Goal: Check status: Check status

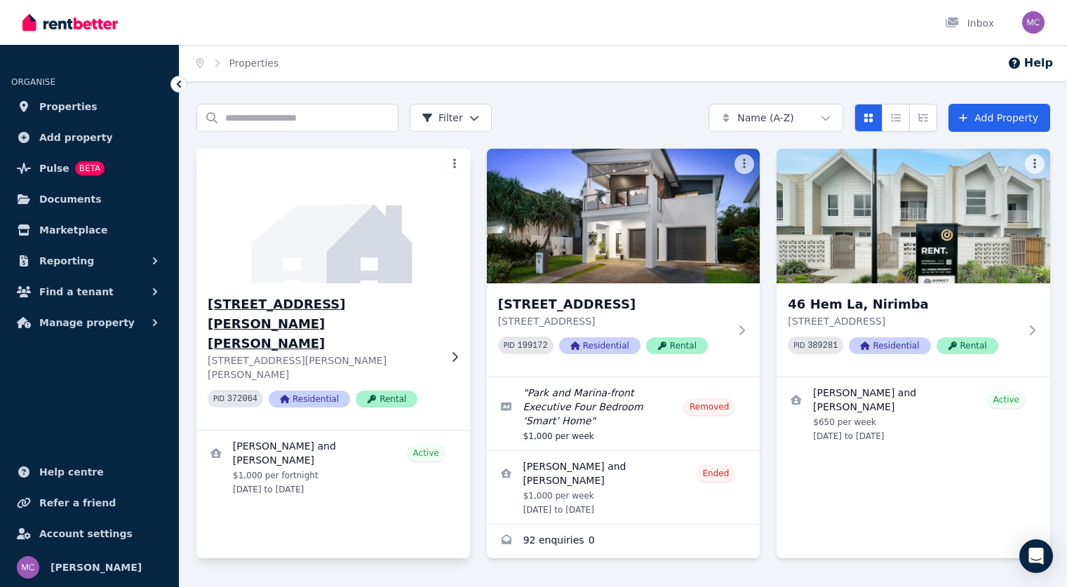
click at [390, 312] on h3 "[STREET_ADDRESS][PERSON_NAME][PERSON_NAME]" at bounding box center [324, 324] width 232 height 59
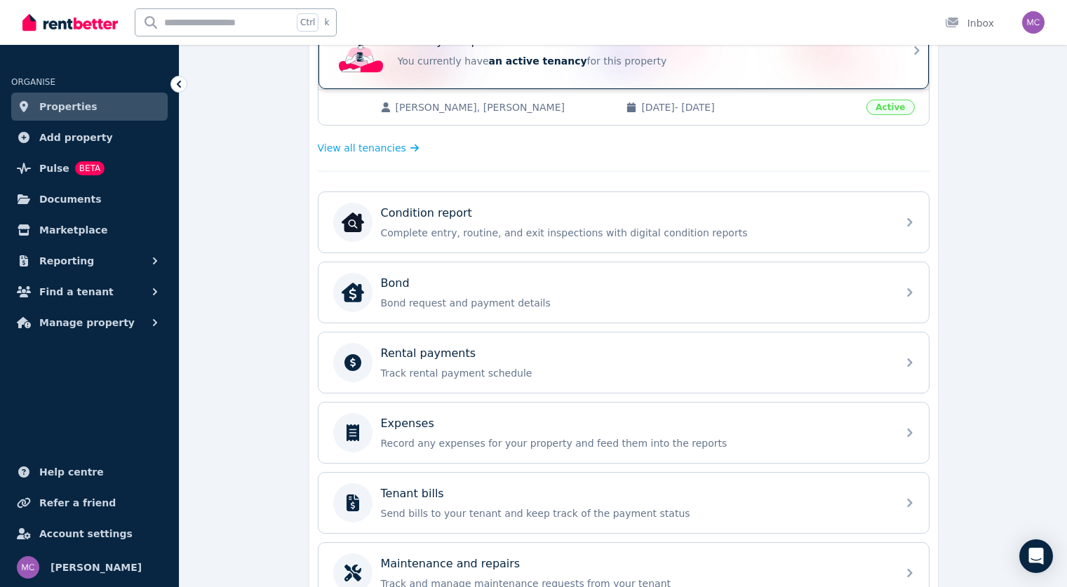
scroll to position [468, 0]
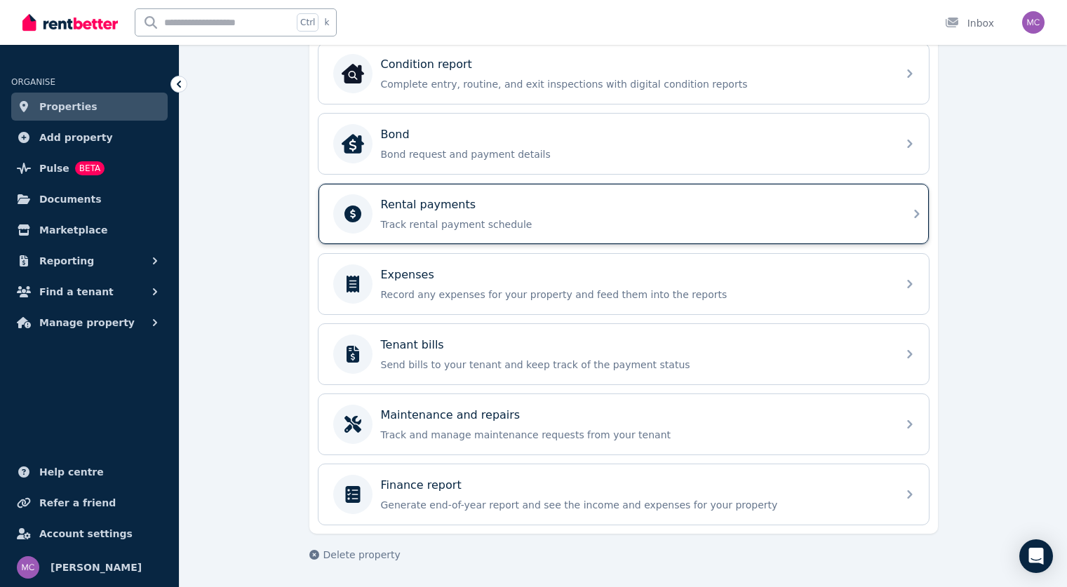
click at [565, 207] on div "Rental payments" at bounding box center [635, 204] width 508 height 17
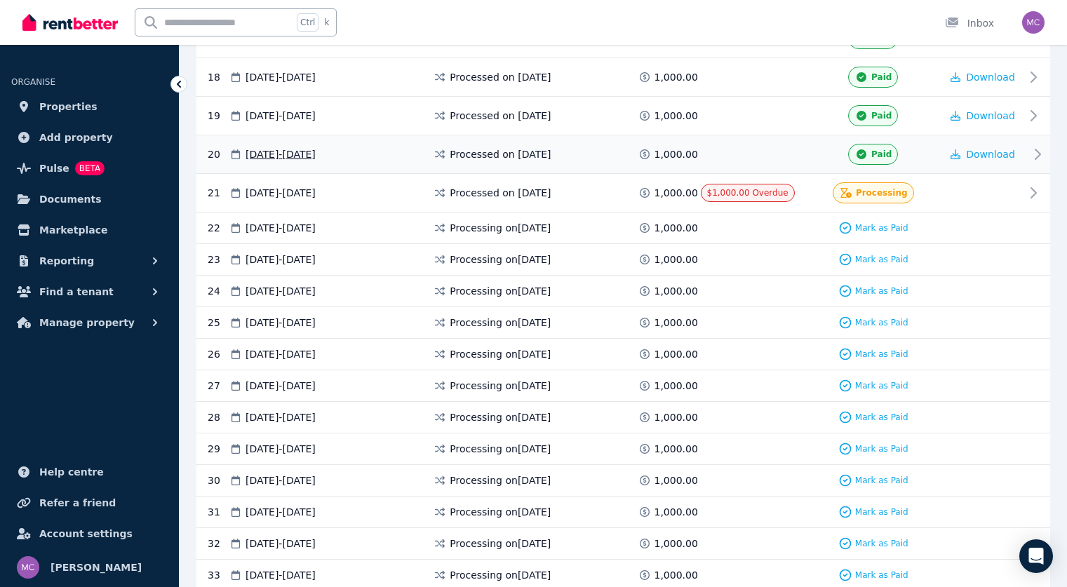
scroll to position [968, 0]
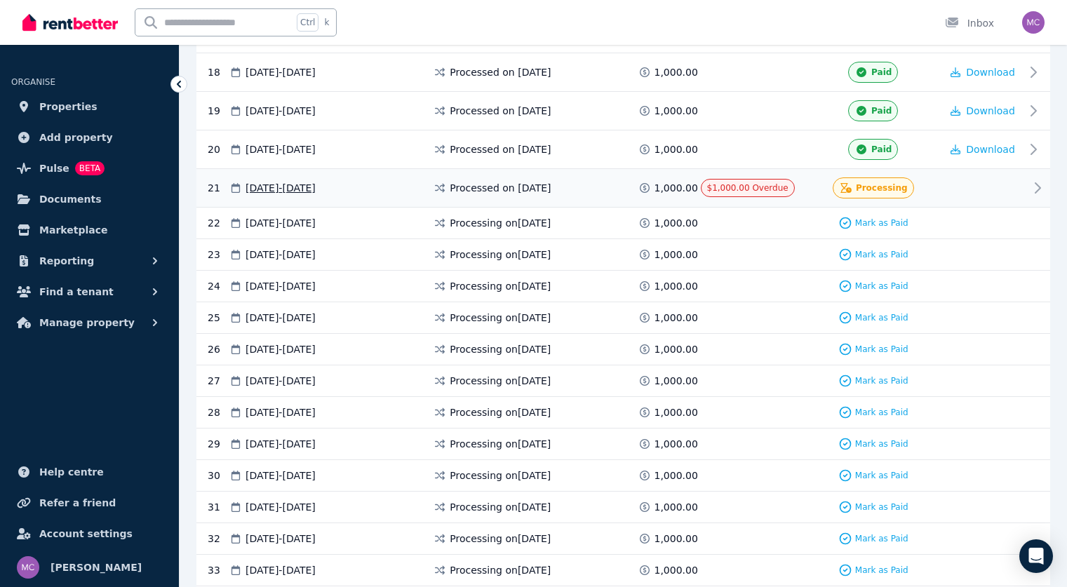
click at [1027, 185] on div "21 [DATE] - [DATE] Processed on [DATE] 1,000.00 $1,000.00 Overdue Processing" at bounding box center [623, 188] width 854 height 39
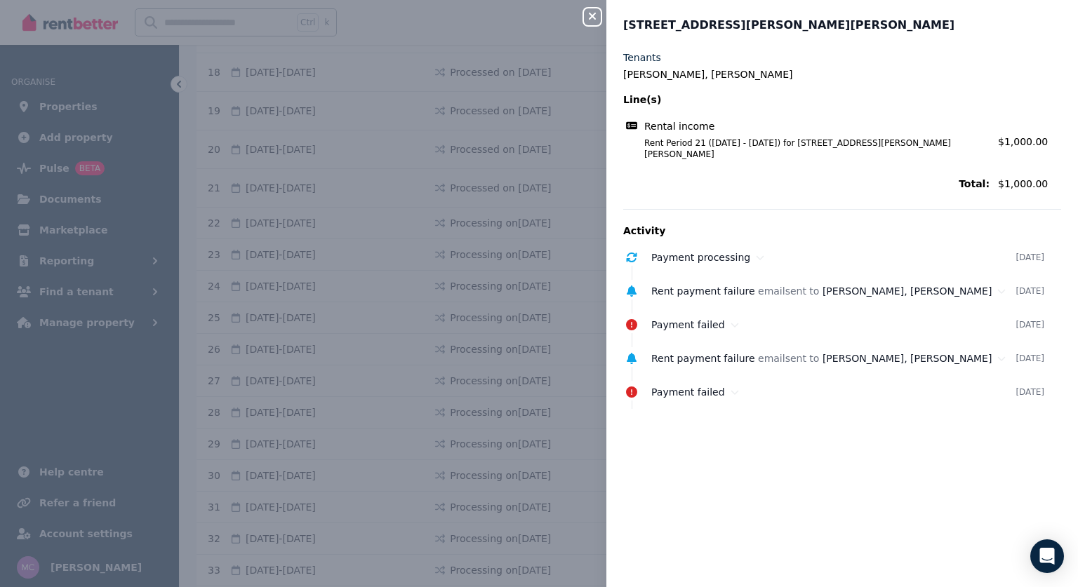
drag, startPoint x: 708, startPoint y: 382, endPoint x: 738, endPoint y: 416, distance: 45.7
click at [738, 416] on div "Tenants [PERSON_NAME], [PERSON_NAME] Line(s) Rental income Rent Period 21 ([DAT…" at bounding box center [842, 311] width 472 height 520
click at [589, 13] on icon "button" at bounding box center [592, 16] width 17 height 11
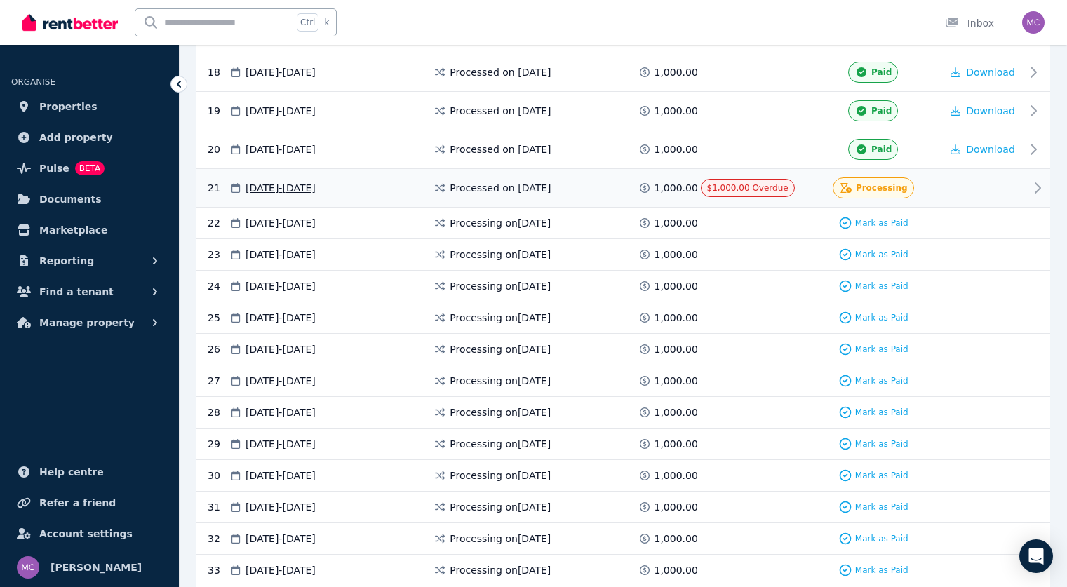
click at [1034, 185] on icon at bounding box center [1037, 188] width 17 height 17
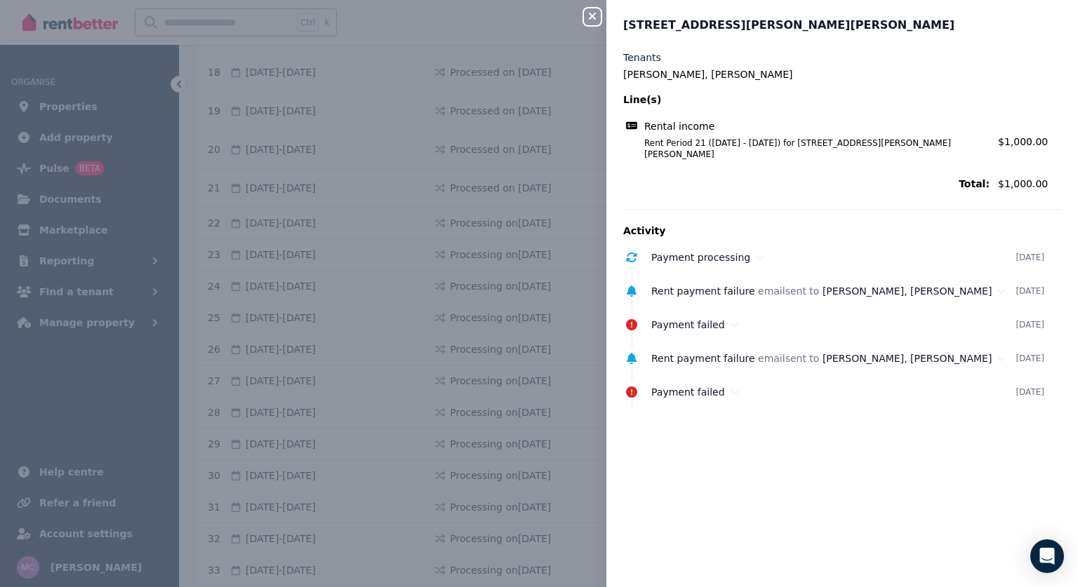
click at [588, 17] on icon "button" at bounding box center [592, 16] width 17 height 11
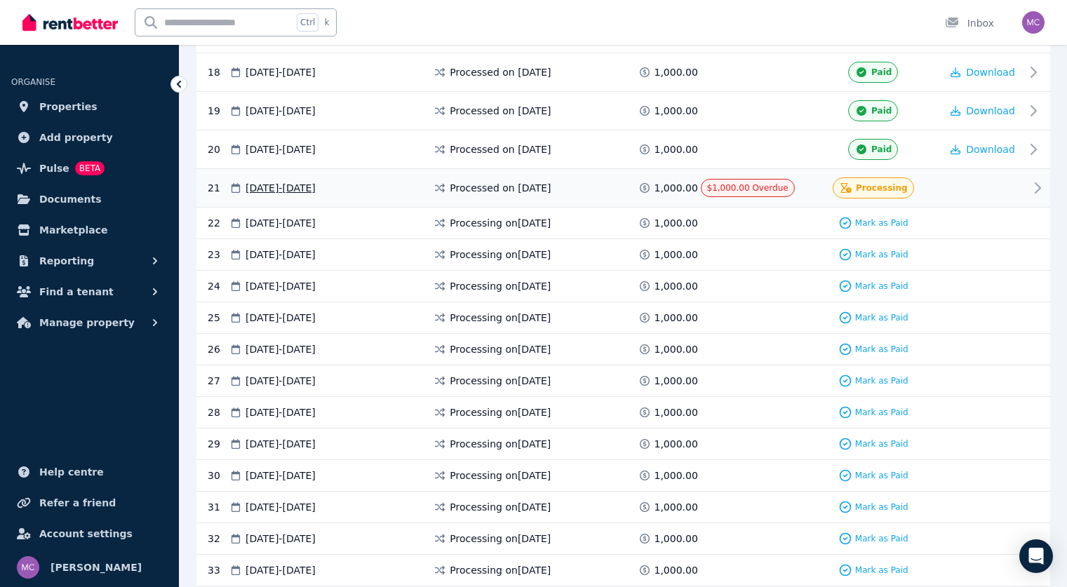
click at [512, 187] on span "Processed on [DATE]" at bounding box center [500, 188] width 101 height 14
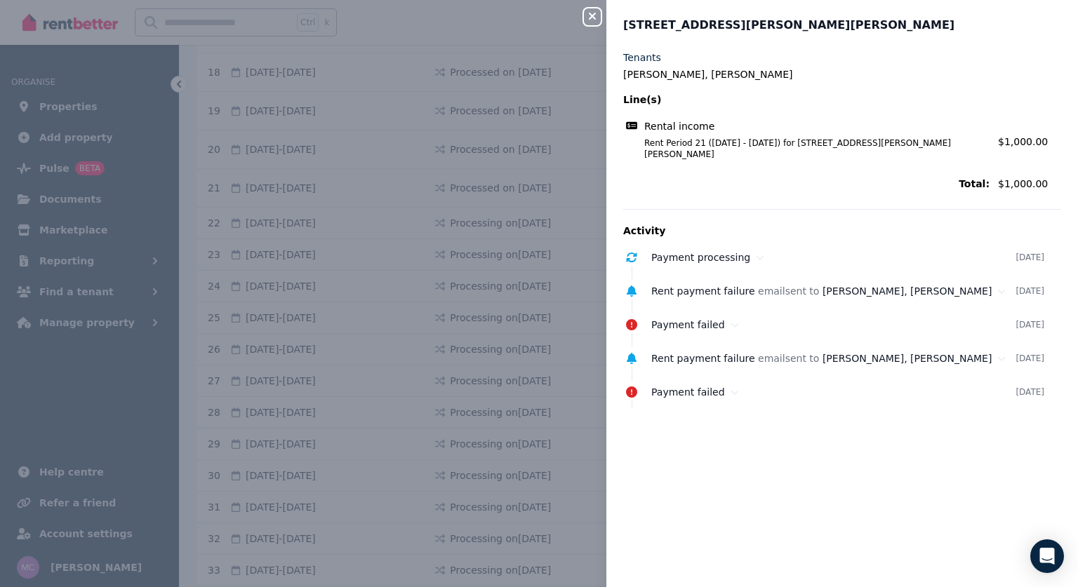
click at [593, 7] on div "Close panel" at bounding box center [598, 12] width 28 height 25
click at [593, 13] on icon "button" at bounding box center [592, 16] width 17 height 11
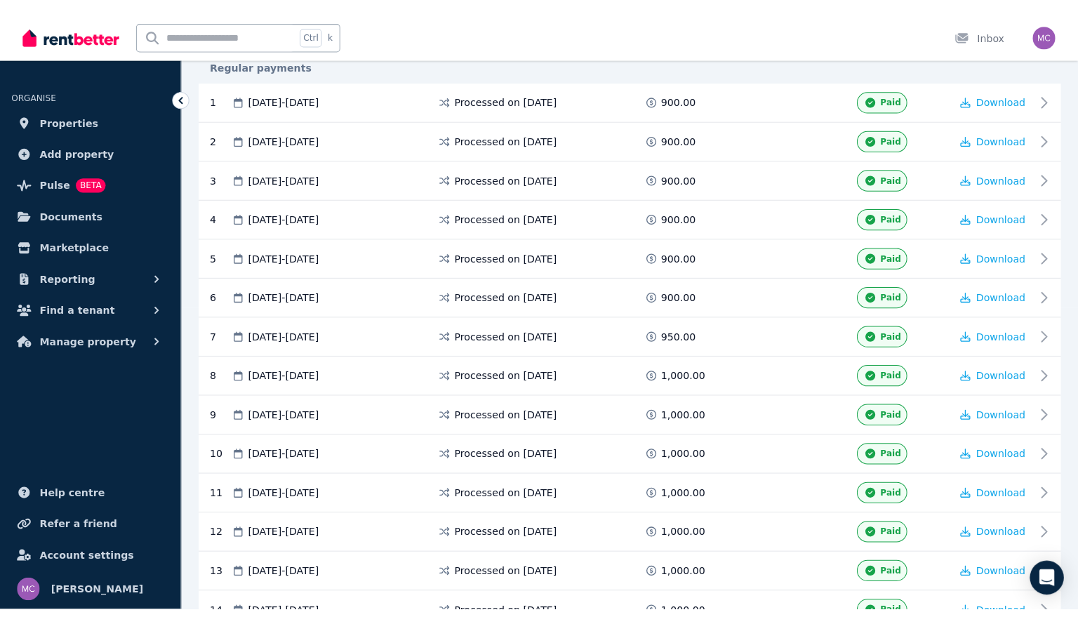
scroll to position [0, 0]
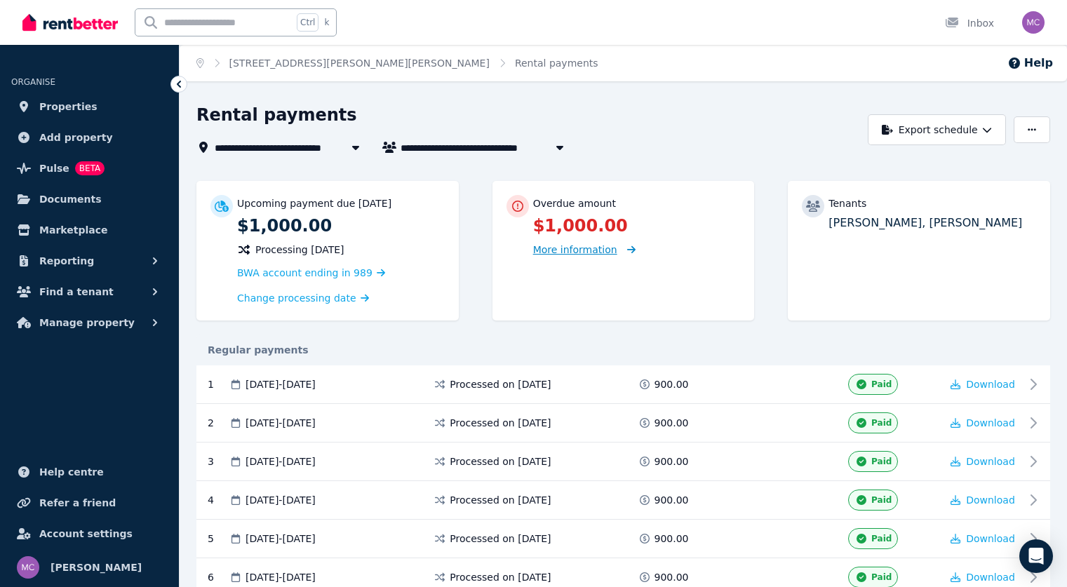
click at [557, 245] on span "More information" at bounding box center [575, 249] width 84 height 11
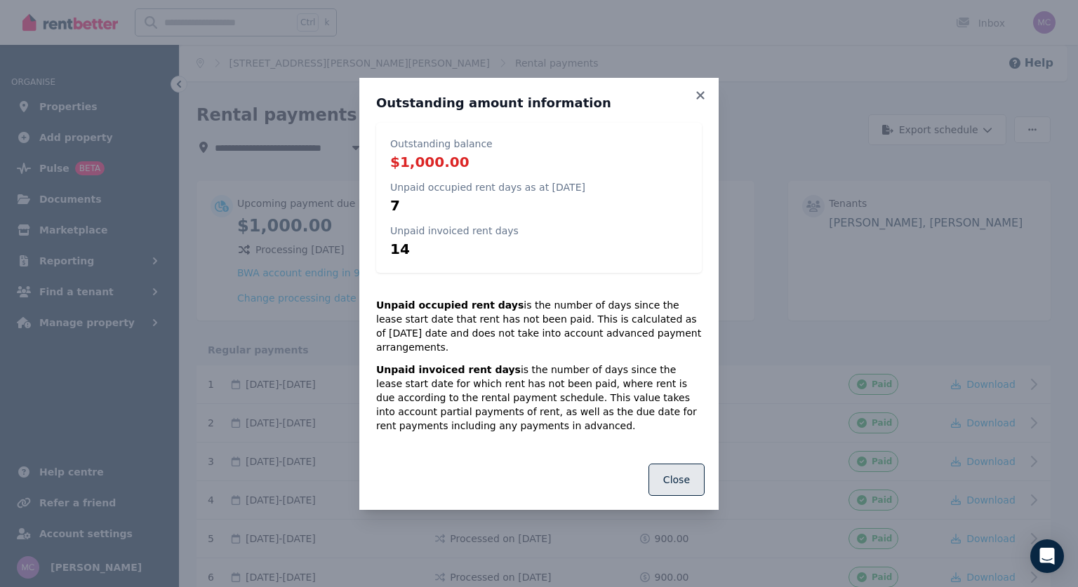
click at [669, 466] on button "Close" at bounding box center [676, 480] width 56 height 32
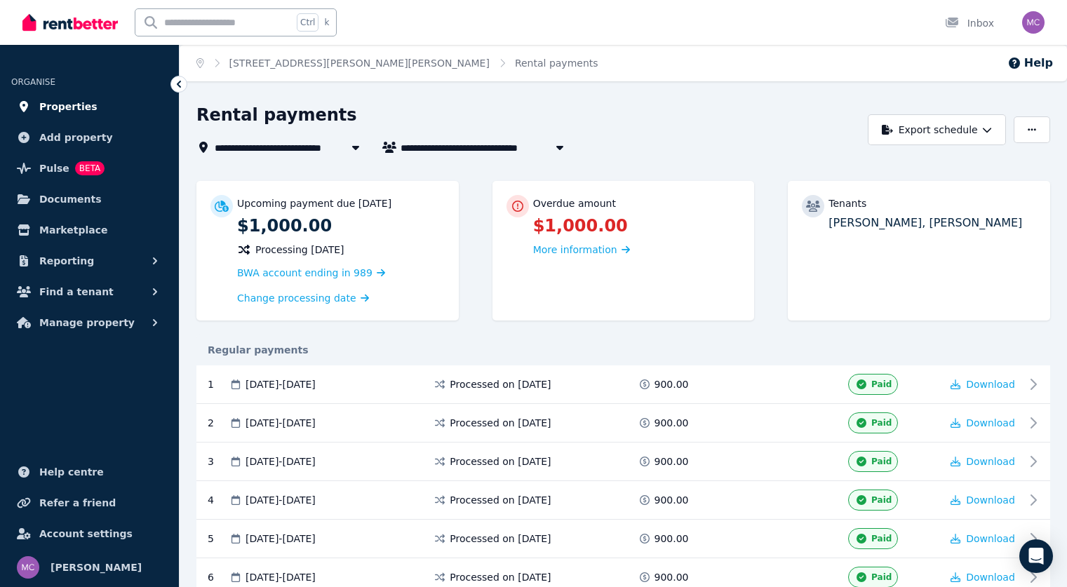
click at [72, 113] on span "Properties" at bounding box center [68, 106] width 58 height 17
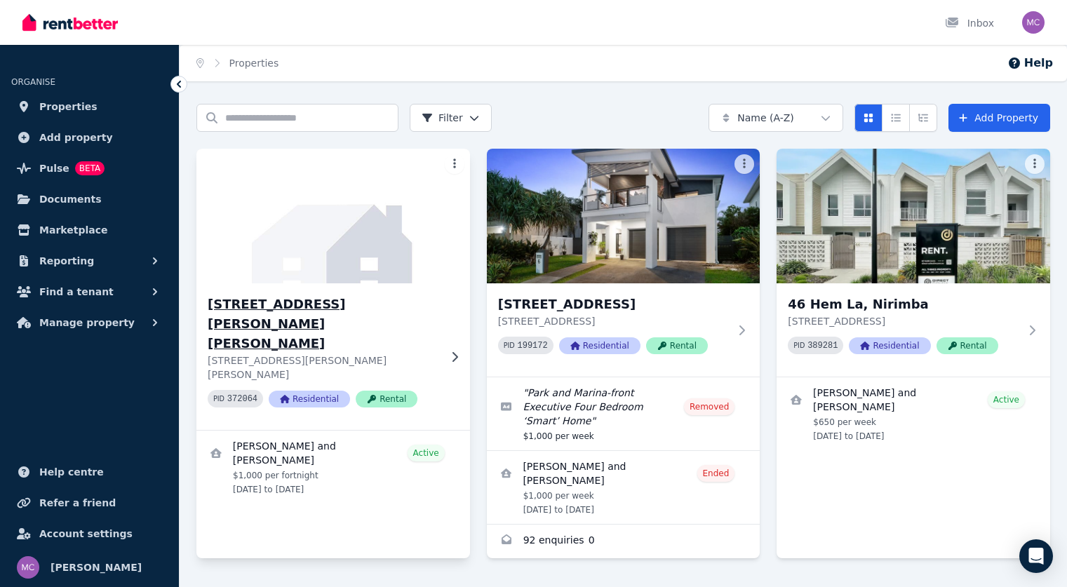
click at [236, 394] on code "372064" at bounding box center [242, 399] width 30 height 10
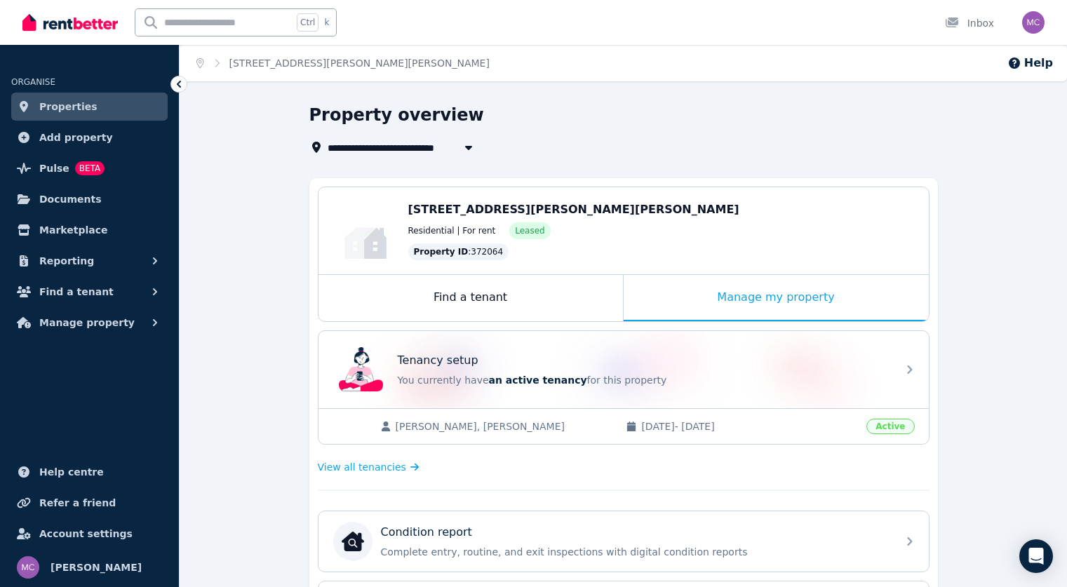
drag, startPoint x: 498, startPoint y: 253, endPoint x: 410, endPoint y: 259, distance: 88.6
click at [410, 259] on div "Property ID : 372064" at bounding box center [661, 251] width 507 height 17
drag, startPoint x: 413, startPoint y: 253, endPoint x: 505, endPoint y: 258, distance: 92.8
click at [505, 258] on div "Property ID : 372064" at bounding box center [661, 251] width 507 height 17
copy div "Property ID : 372064"
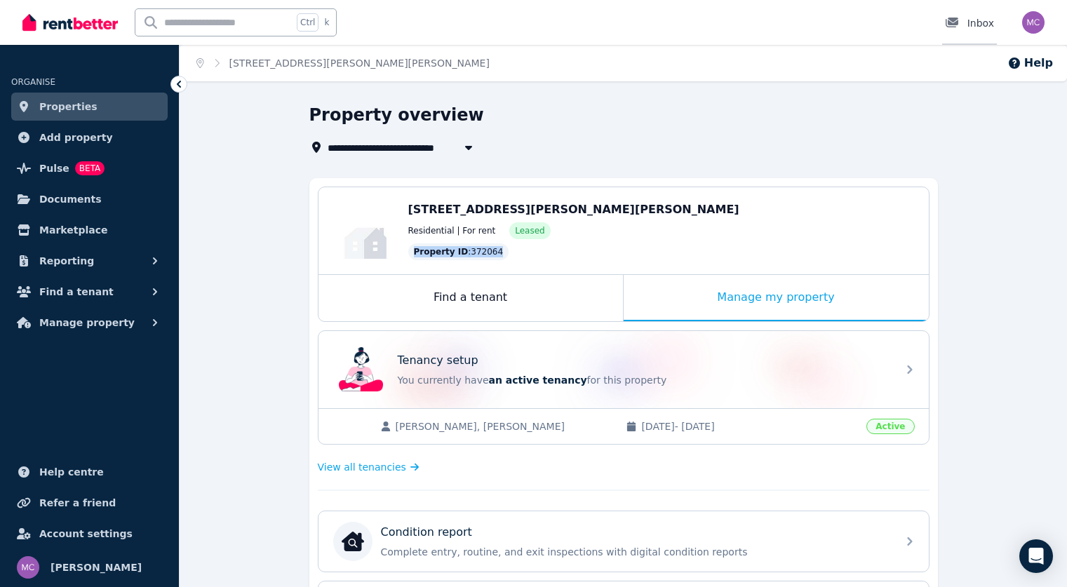
click at [979, 22] on div "Inbox" at bounding box center [969, 23] width 49 height 14
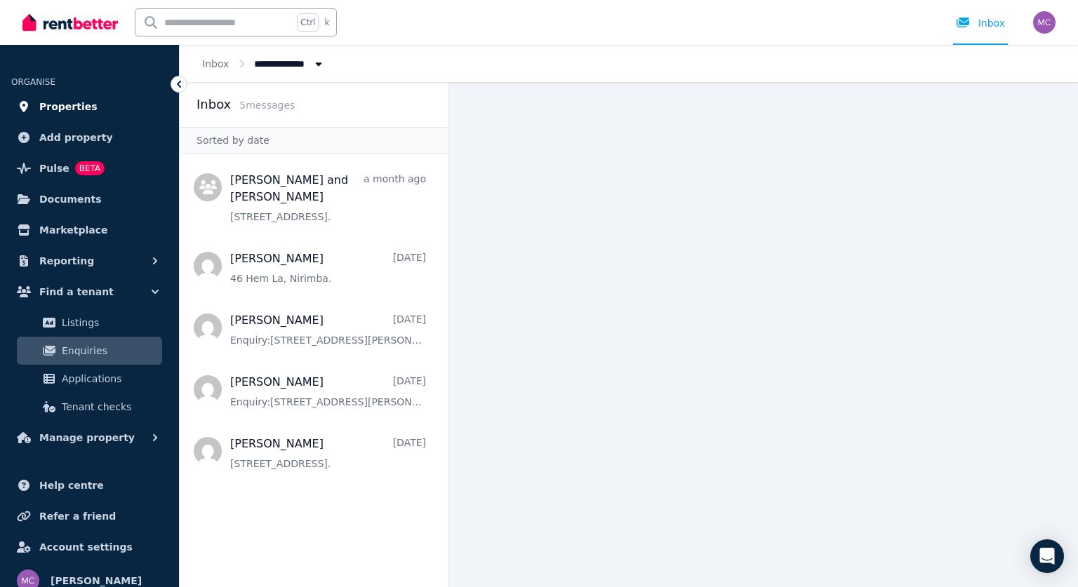
click at [69, 100] on span "Properties" at bounding box center [68, 106] width 58 height 17
